Goal: Check status: Check status

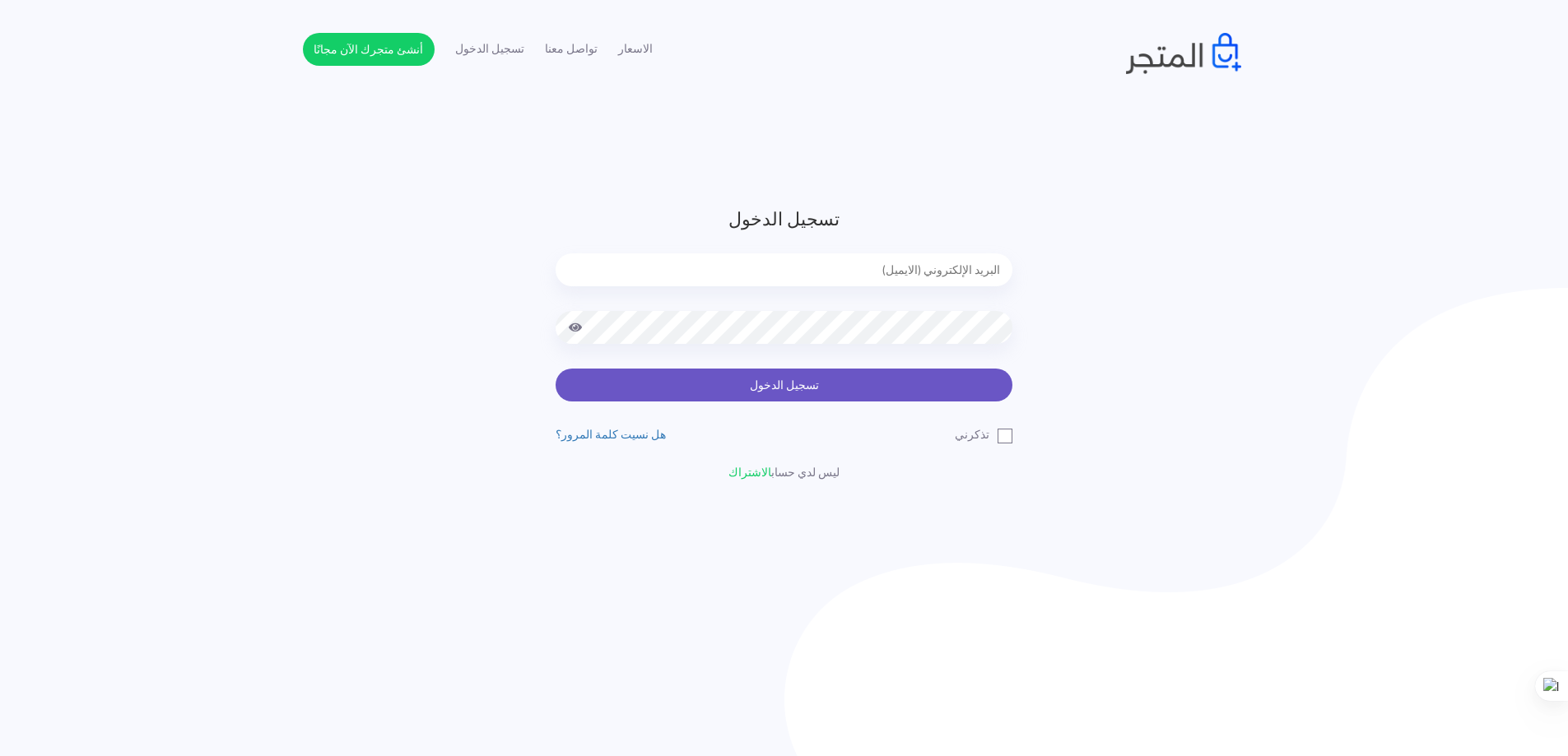
type input "[EMAIL_ADDRESS][DOMAIN_NAME]"
click at [872, 390] on button "تسجيل الدخول" at bounding box center [783, 385] width 457 height 33
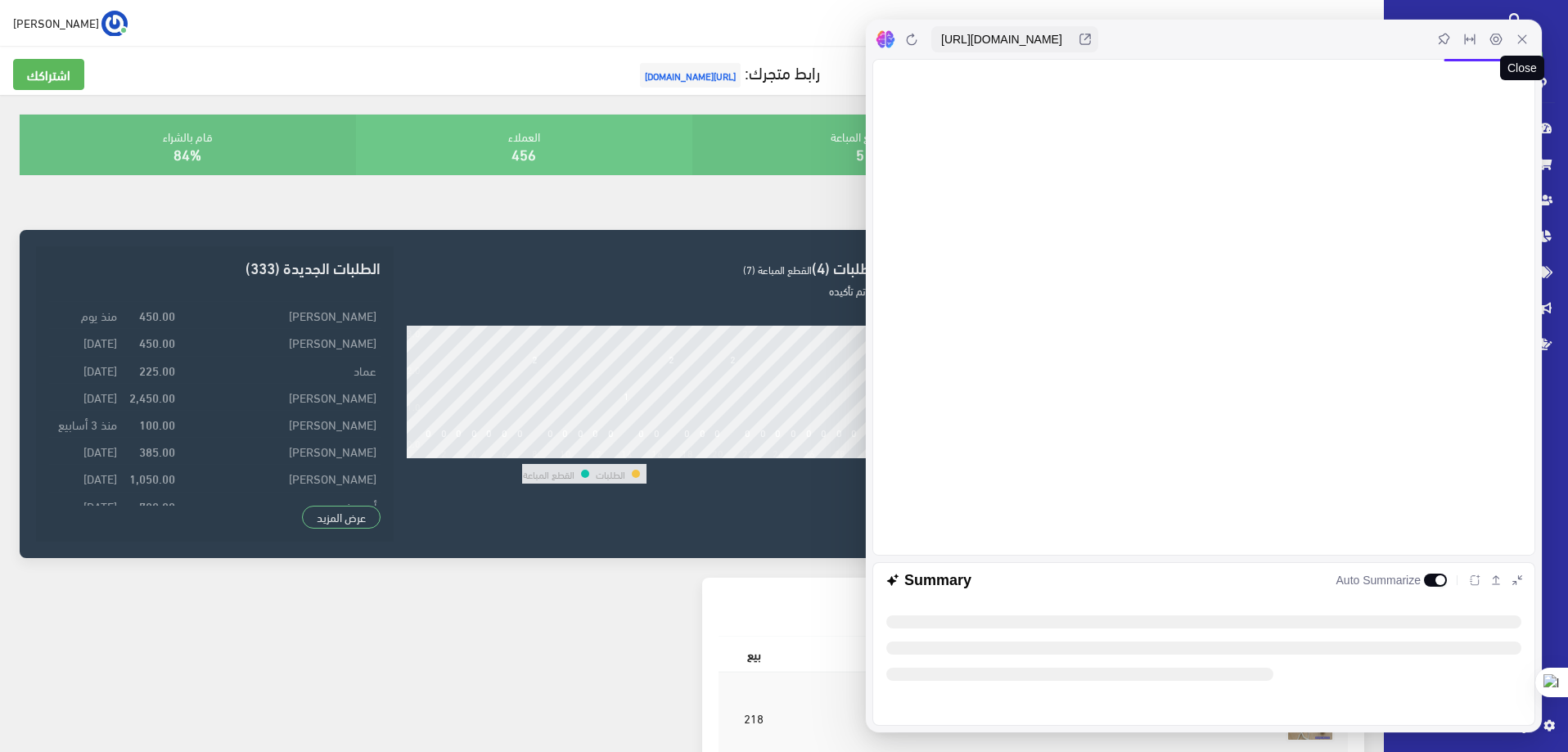
drag, startPoint x: 1529, startPoint y: 40, endPoint x: 1527, endPoint y: 50, distance: 10.2
click at [1529, 40] on div at bounding box center [1522, 40] width 27 height 27
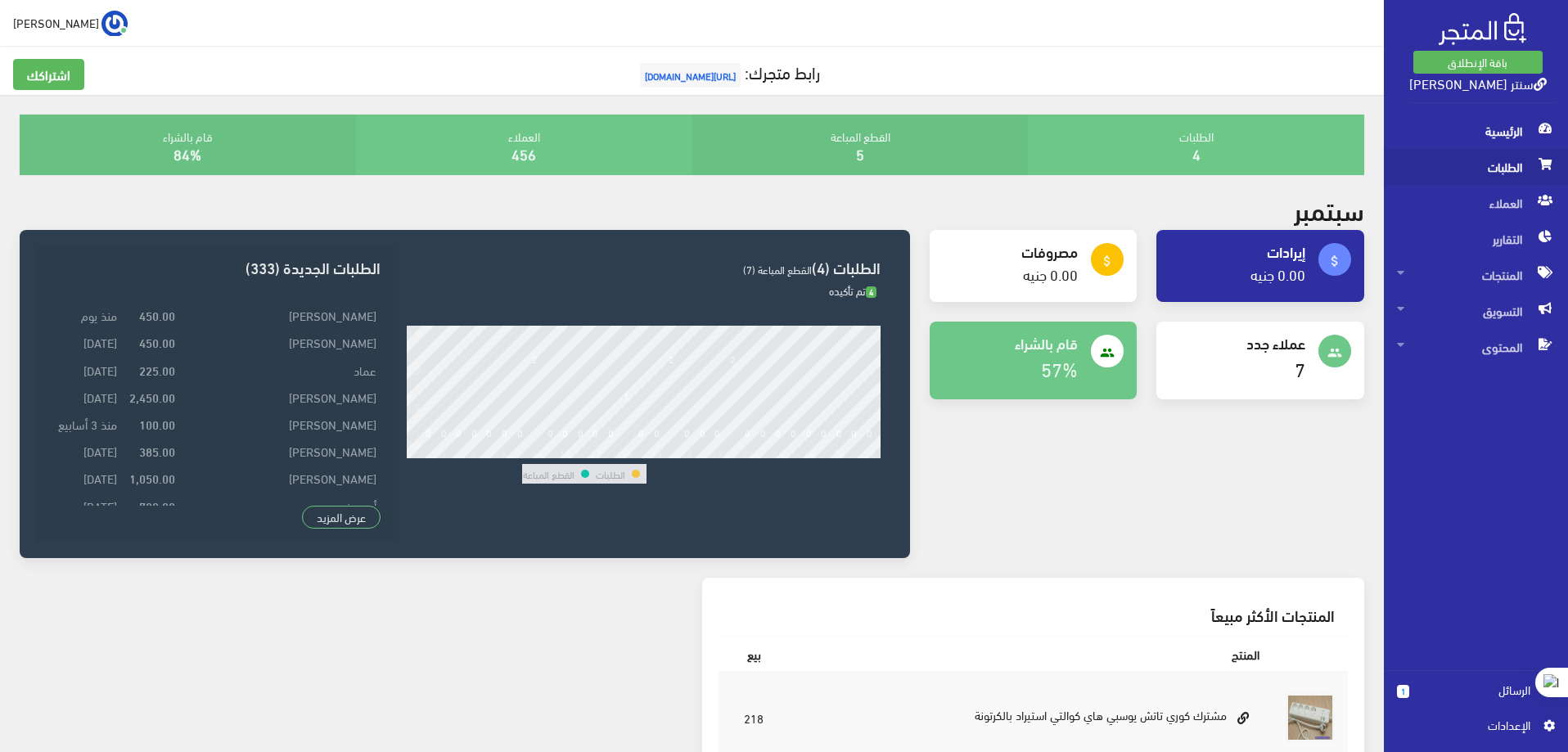
click at [1521, 167] on span "الطلبات" at bounding box center [1477, 167] width 158 height 36
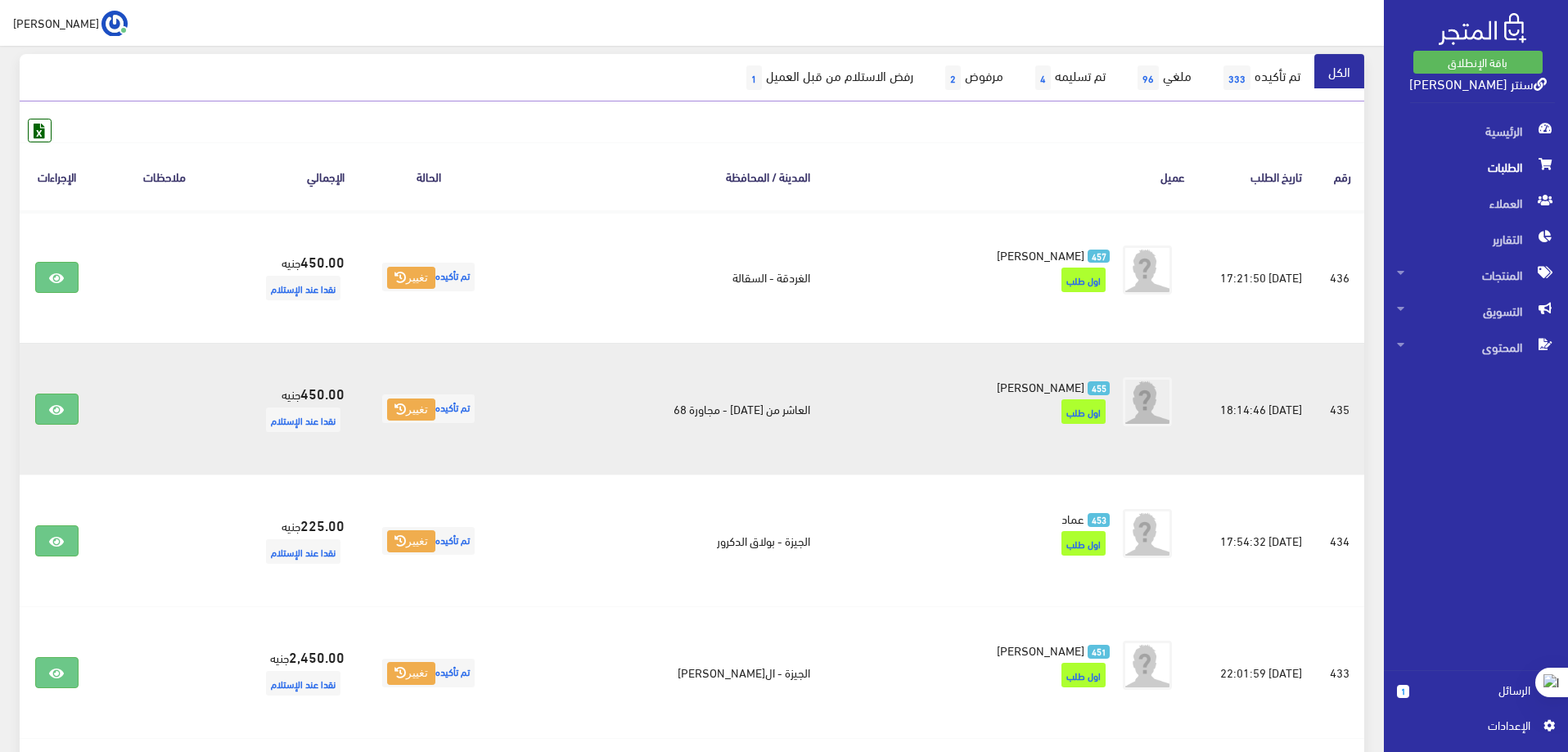
scroll to position [164, 0]
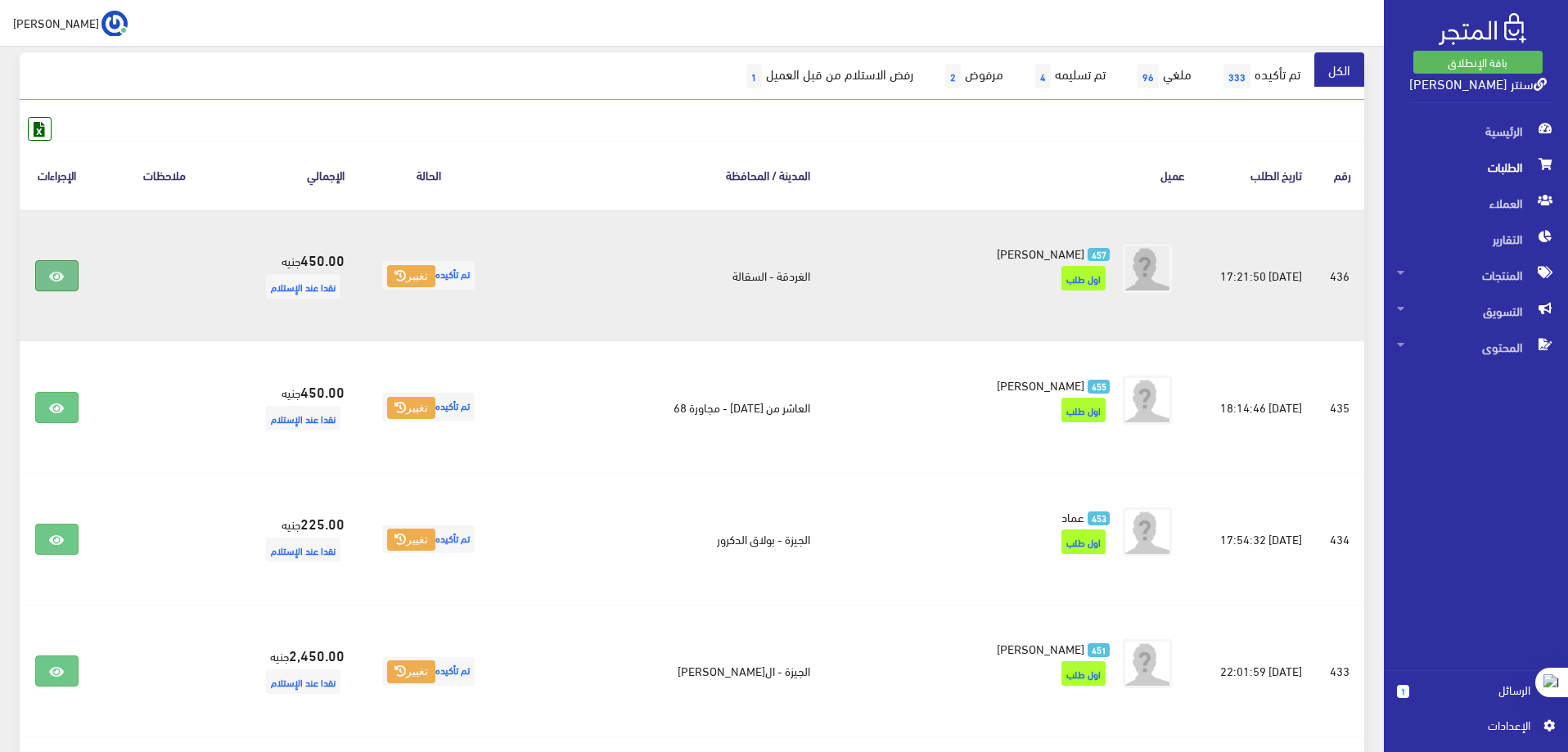
click at [64, 273] on icon at bounding box center [56, 277] width 14 height 13
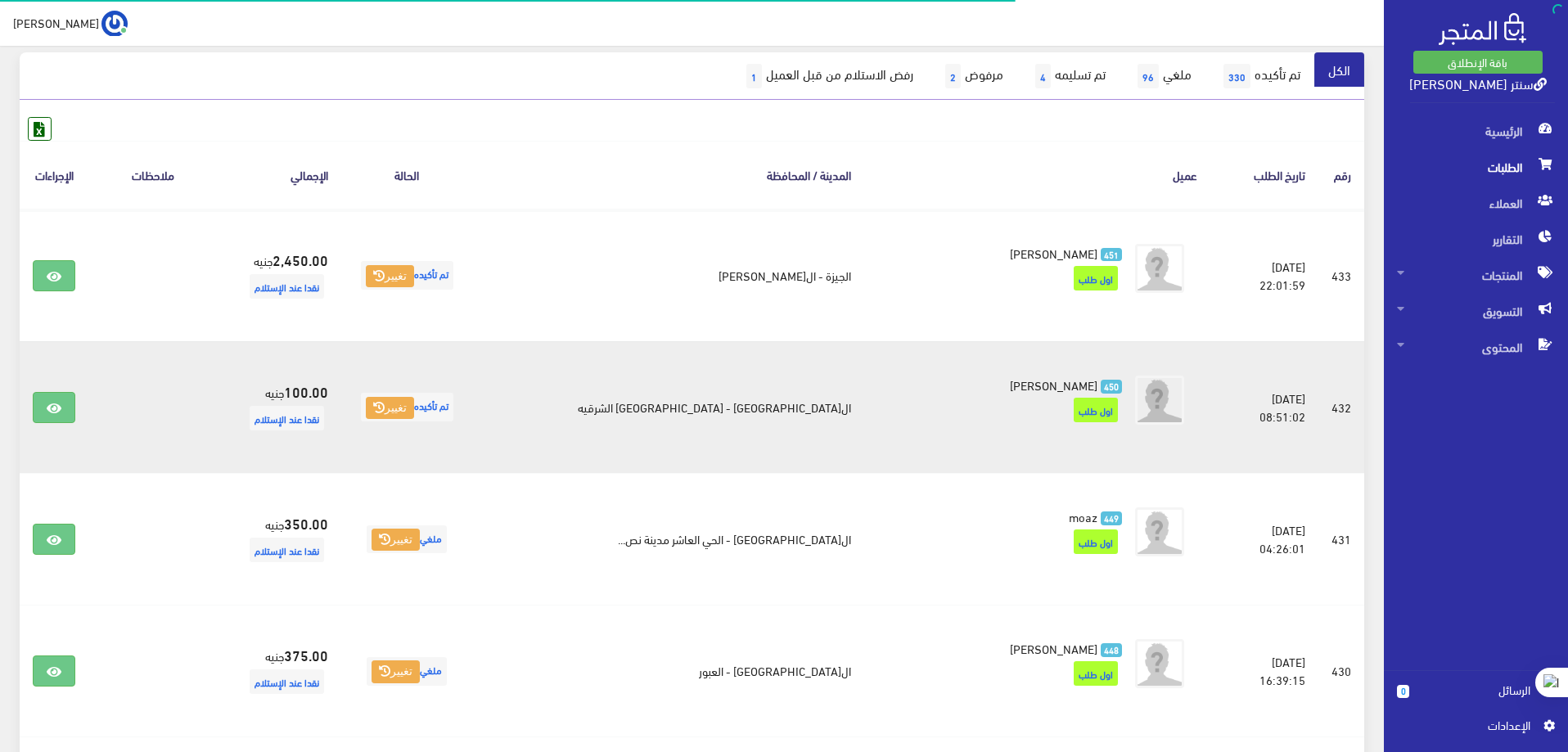
scroll to position [164, 0]
click at [72, 416] on link at bounding box center [53, 407] width 43 height 31
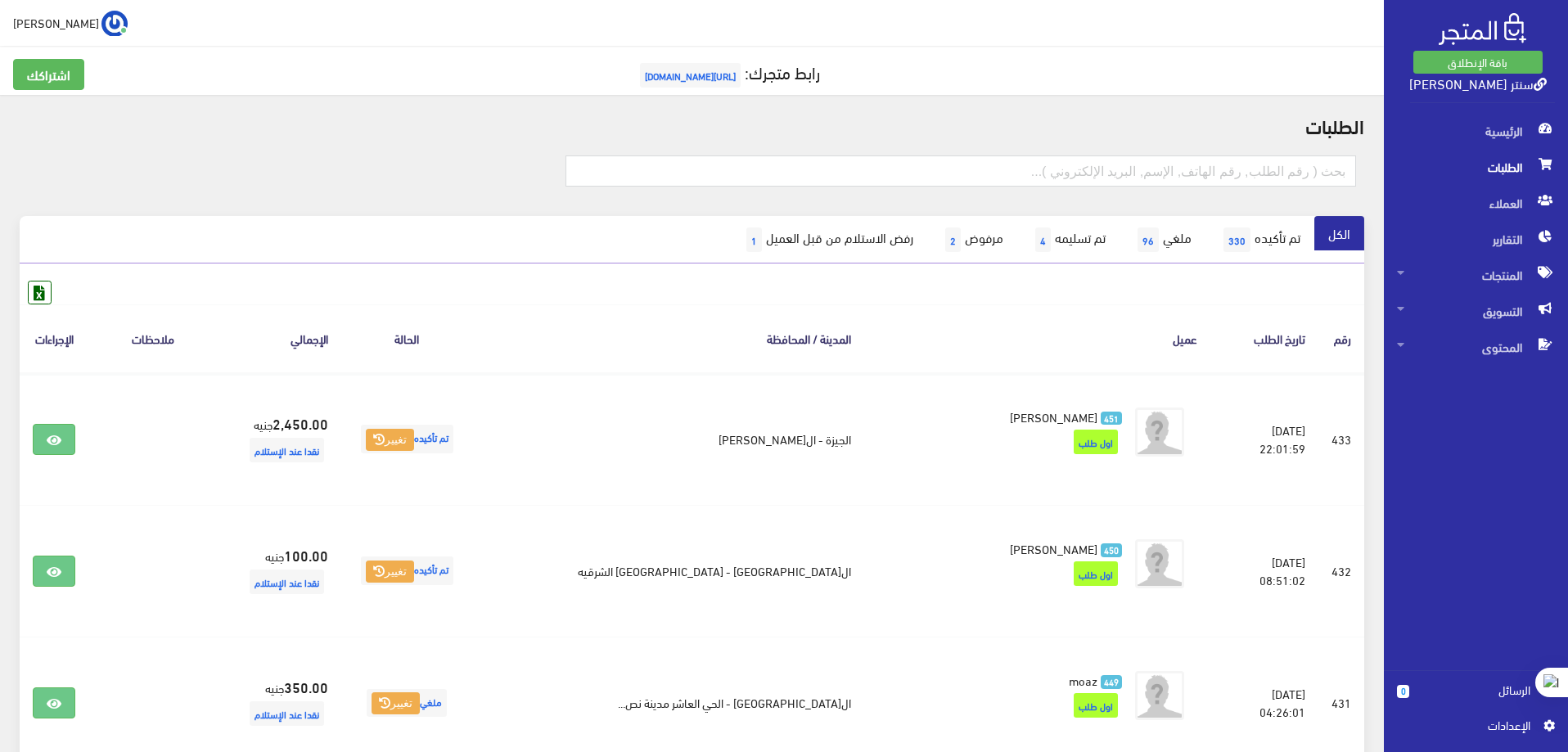
click at [1494, 168] on span "الطلبات" at bounding box center [1477, 167] width 158 height 36
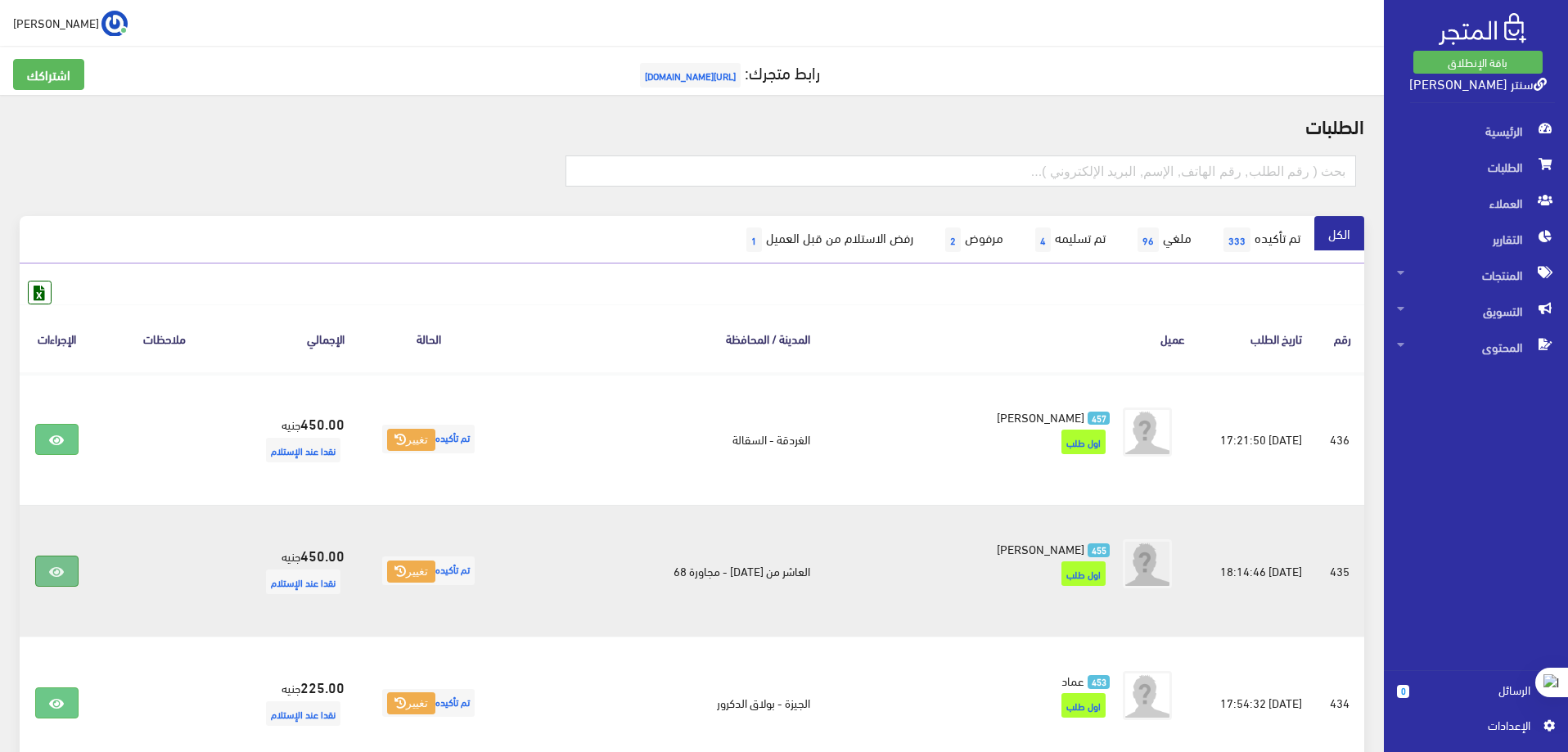
click at [77, 564] on link at bounding box center [56, 571] width 43 height 31
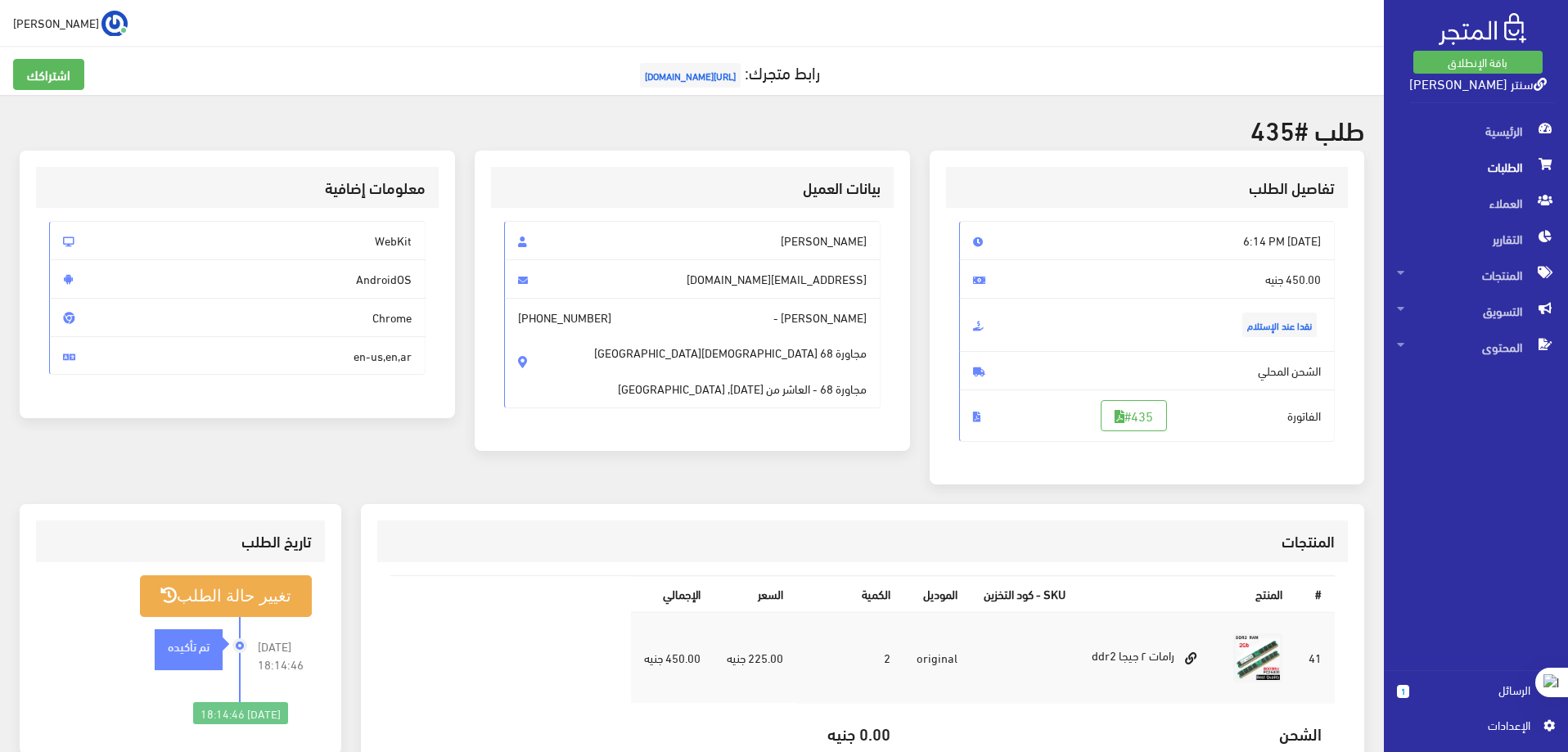
click at [1504, 167] on span "الطلبات" at bounding box center [1477, 167] width 158 height 36
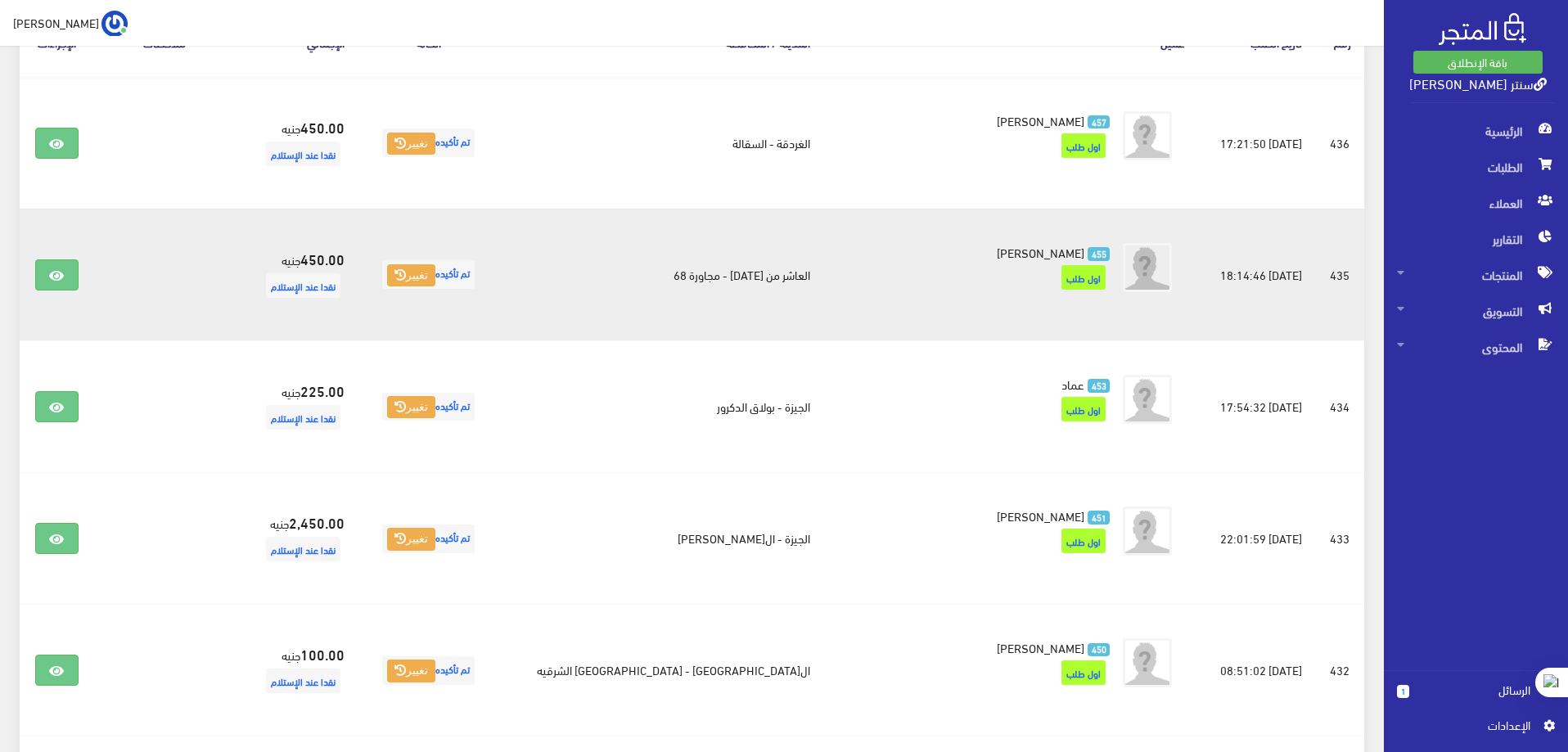
scroll to position [327, 0]
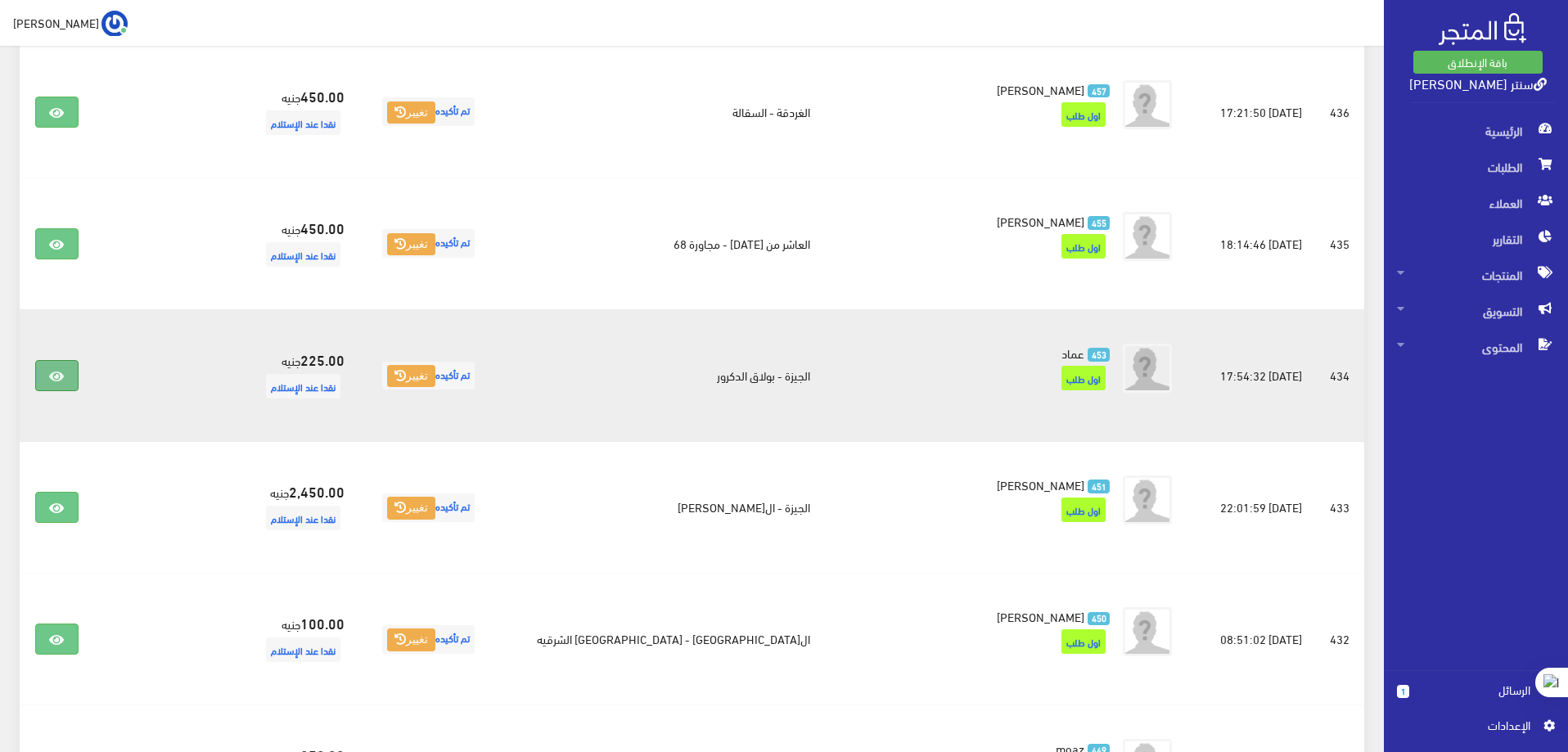
click at [64, 370] on icon at bounding box center [56, 377] width 14 height 13
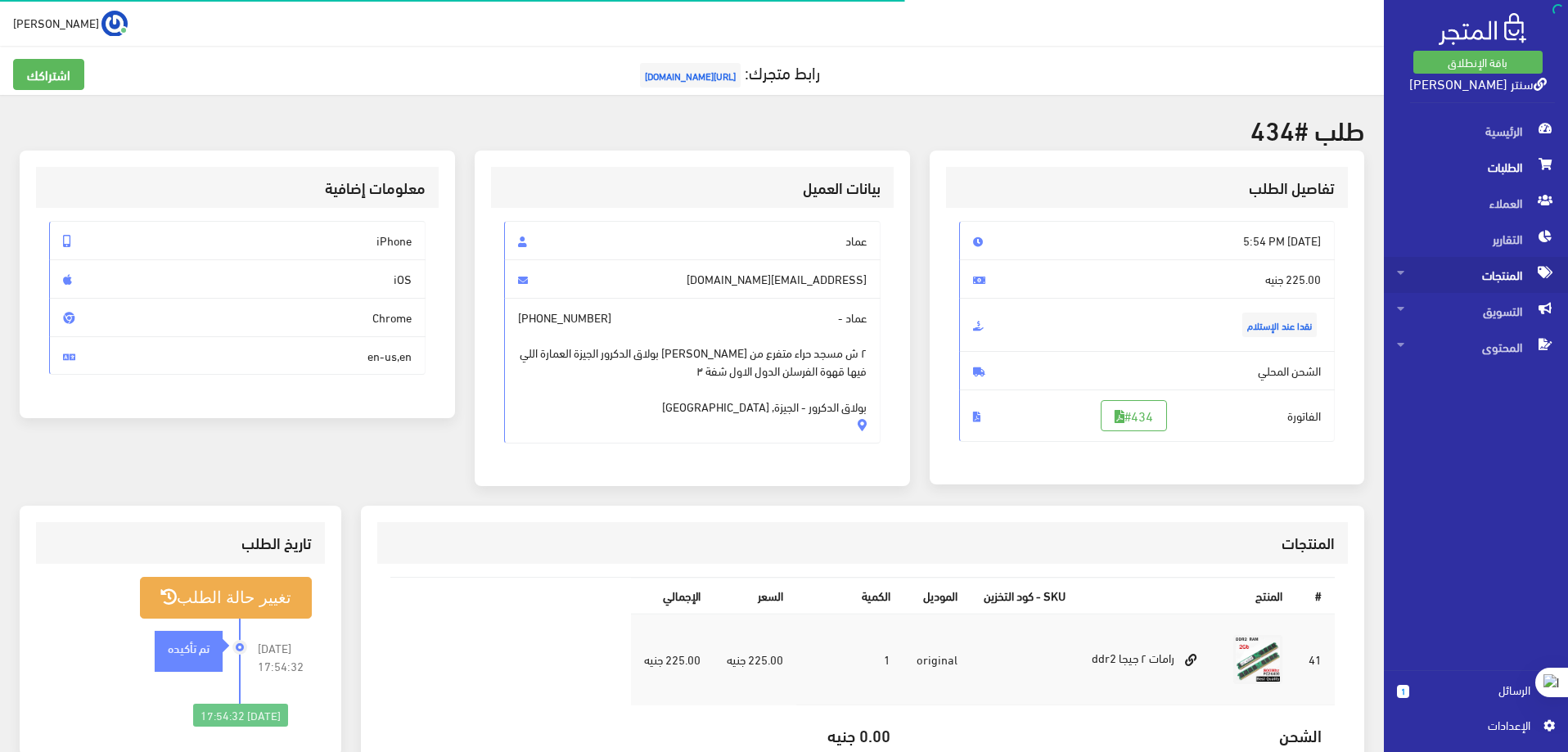
click at [1499, 275] on span "المنتجات" at bounding box center [1477, 275] width 158 height 36
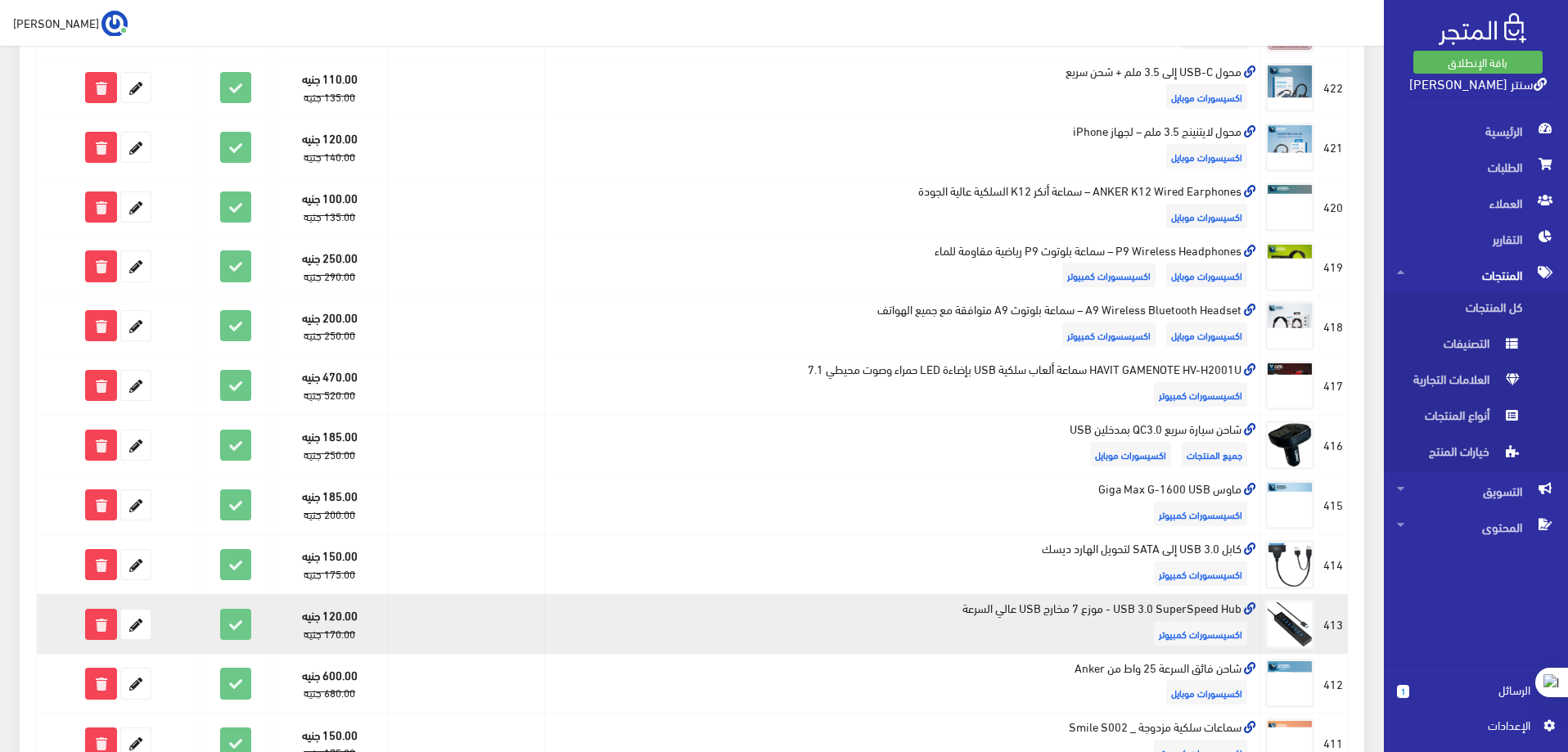
scroll to position [327, 0]
